Goal: Task Accomplishment & Management: Manage account settings

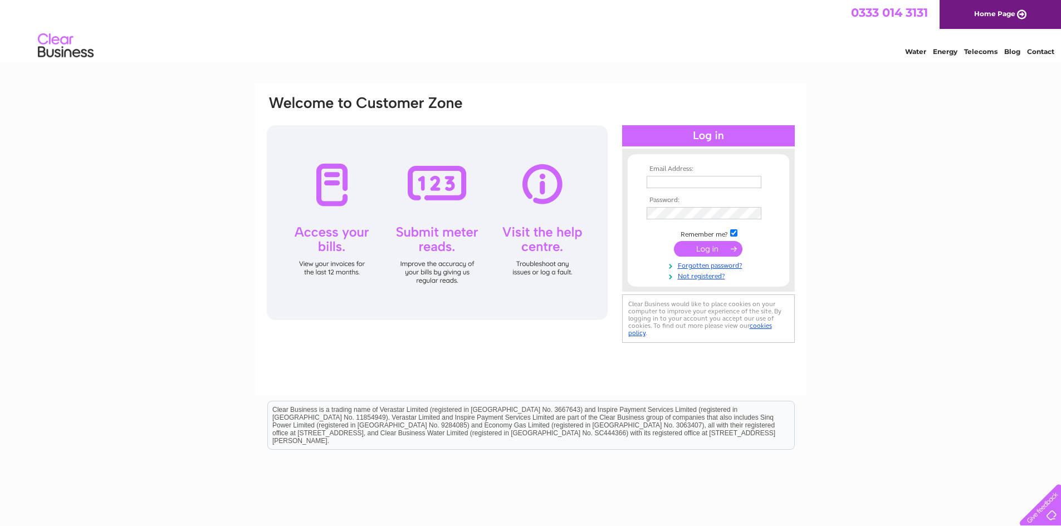
type input "zach@mandmgroup.co.uk"
click at [725, 245] on input "submit" at bounding box center [708, 249] width 69 height 16
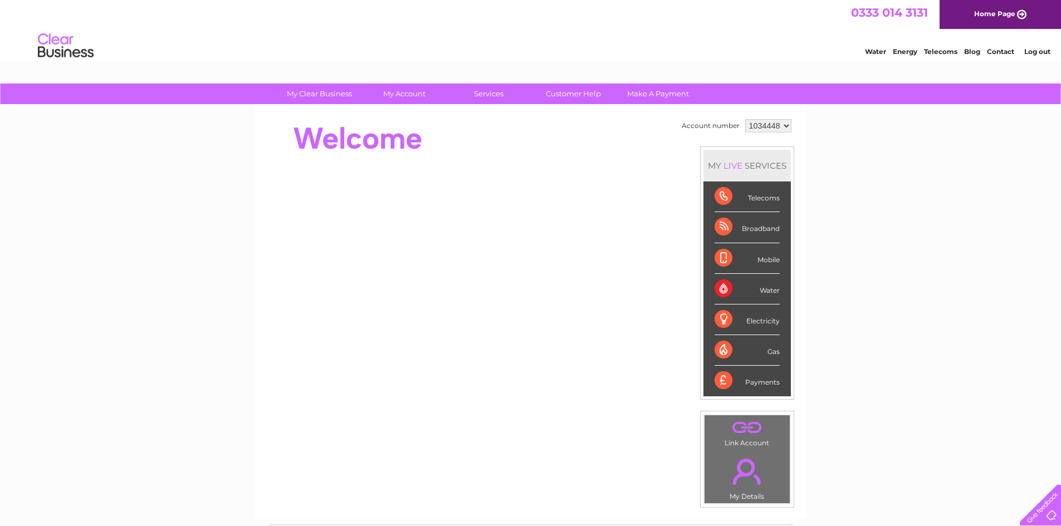
click at [757, 385] on div "Payments" at bounding box center [747, 381] width 65 height 30
click at [723, 379] on div "Payments" at bounding box center [747, 381] width 65 height 30
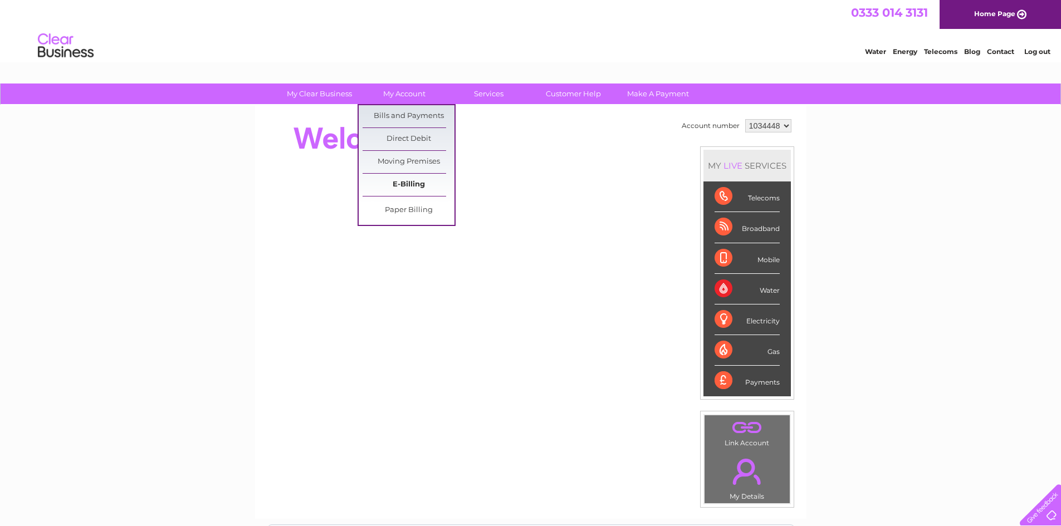
click at [411, 186] on link "E-Billing" at bounding box center [409, 185] width 92 height 22
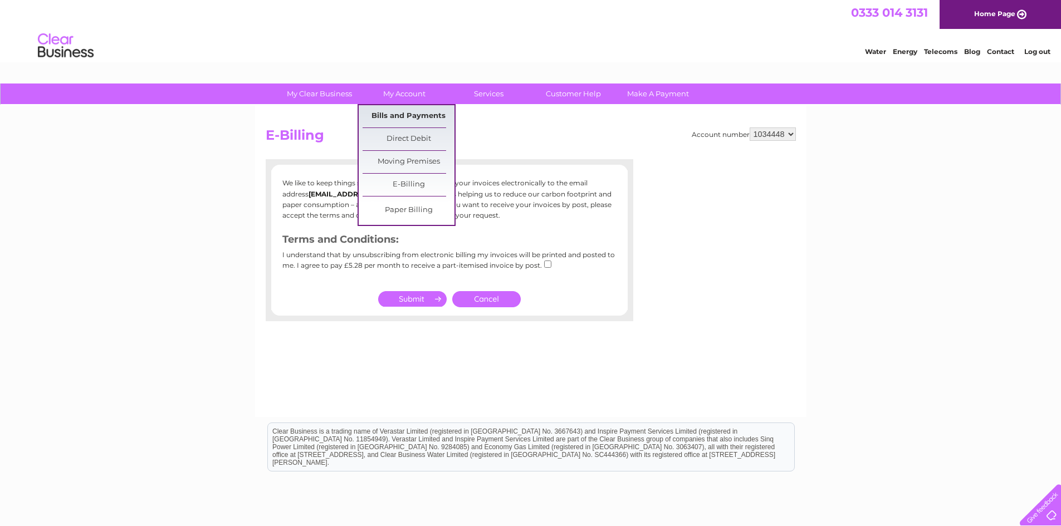
click at [392, 115] on link "Bills and Payments" at bounding box center [409, 116] width 92 height 22
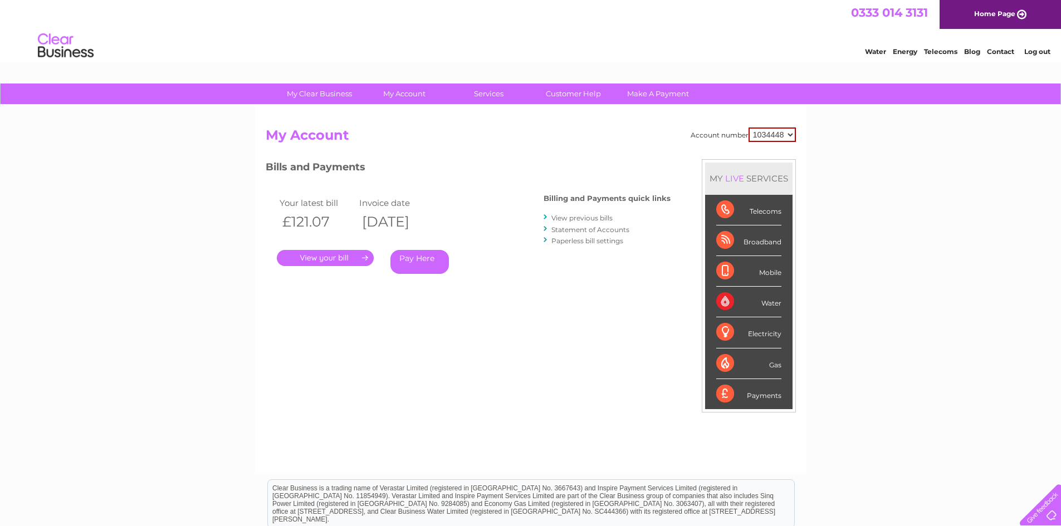
click at [346, 262] on link "." at bounding box center [325, 258] width 97 height 16
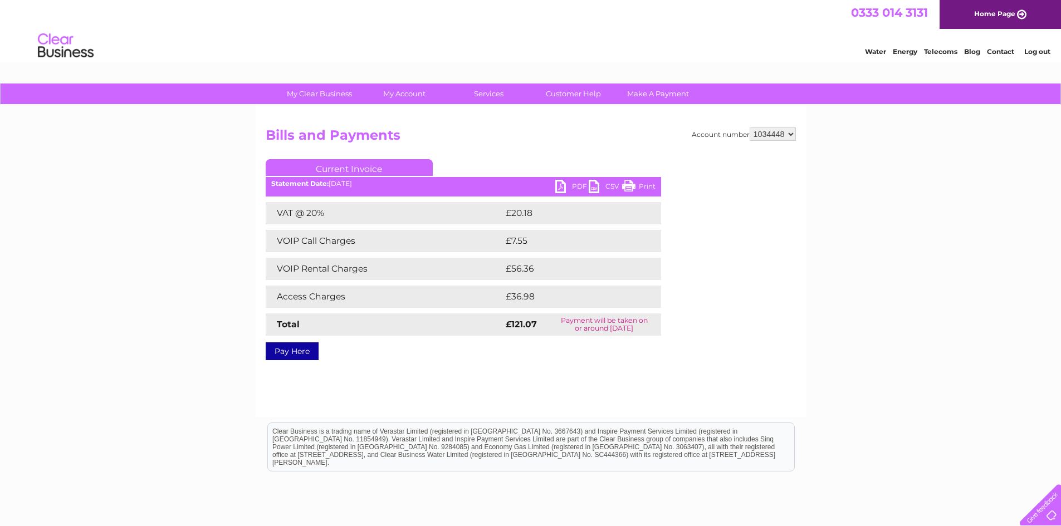
click at [565, 187] on link "PDF" at bounding box center [571, 188] width 33 height 16
click at [1044, 50] on link "Log out" at bounding box center [1037, 51] width 26 height 8
